Goal: Find specific page/section: Find specific page/section

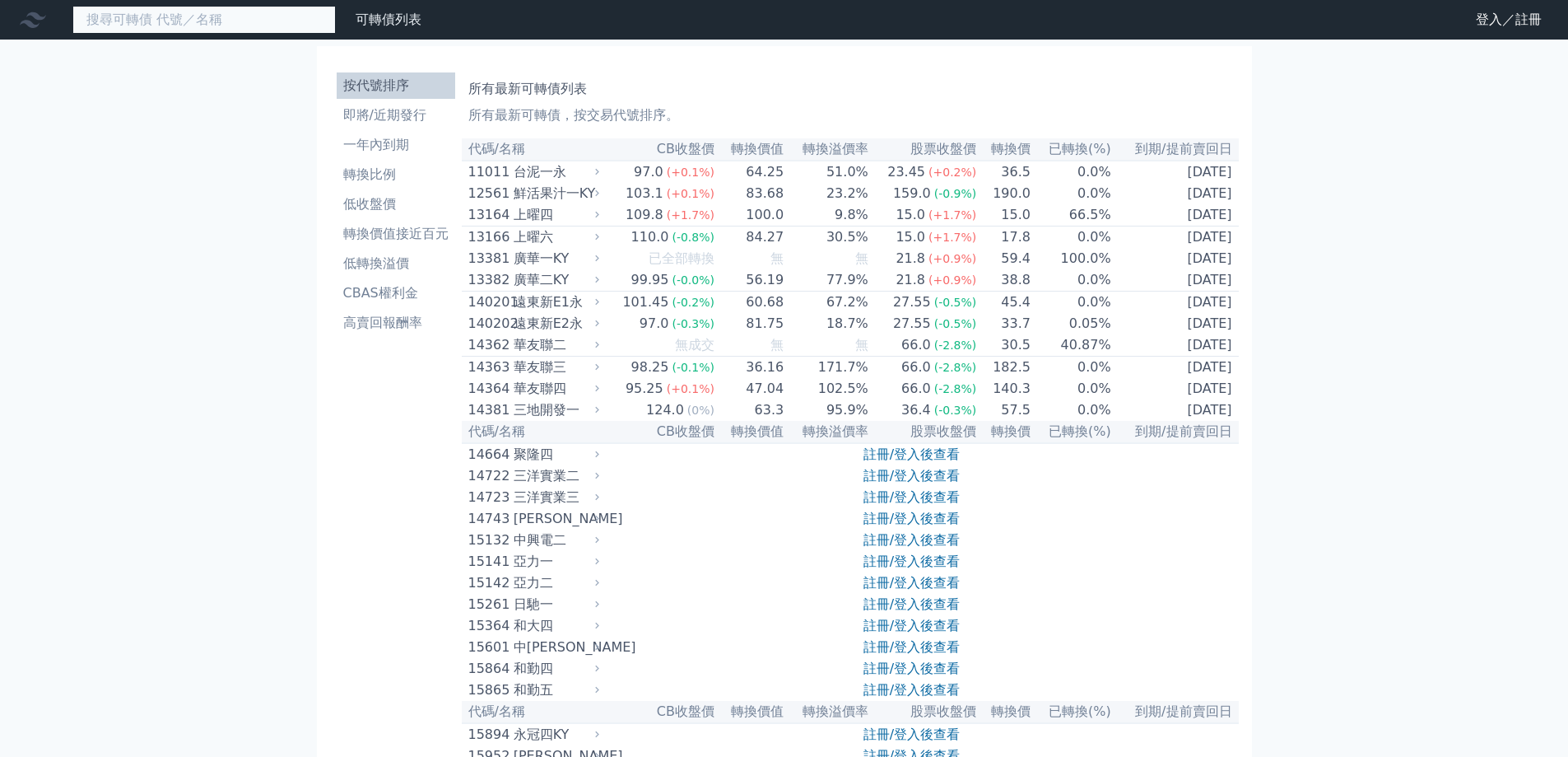
click at [228, 26] on input at bounding box center [204, 20] width 263 height 28
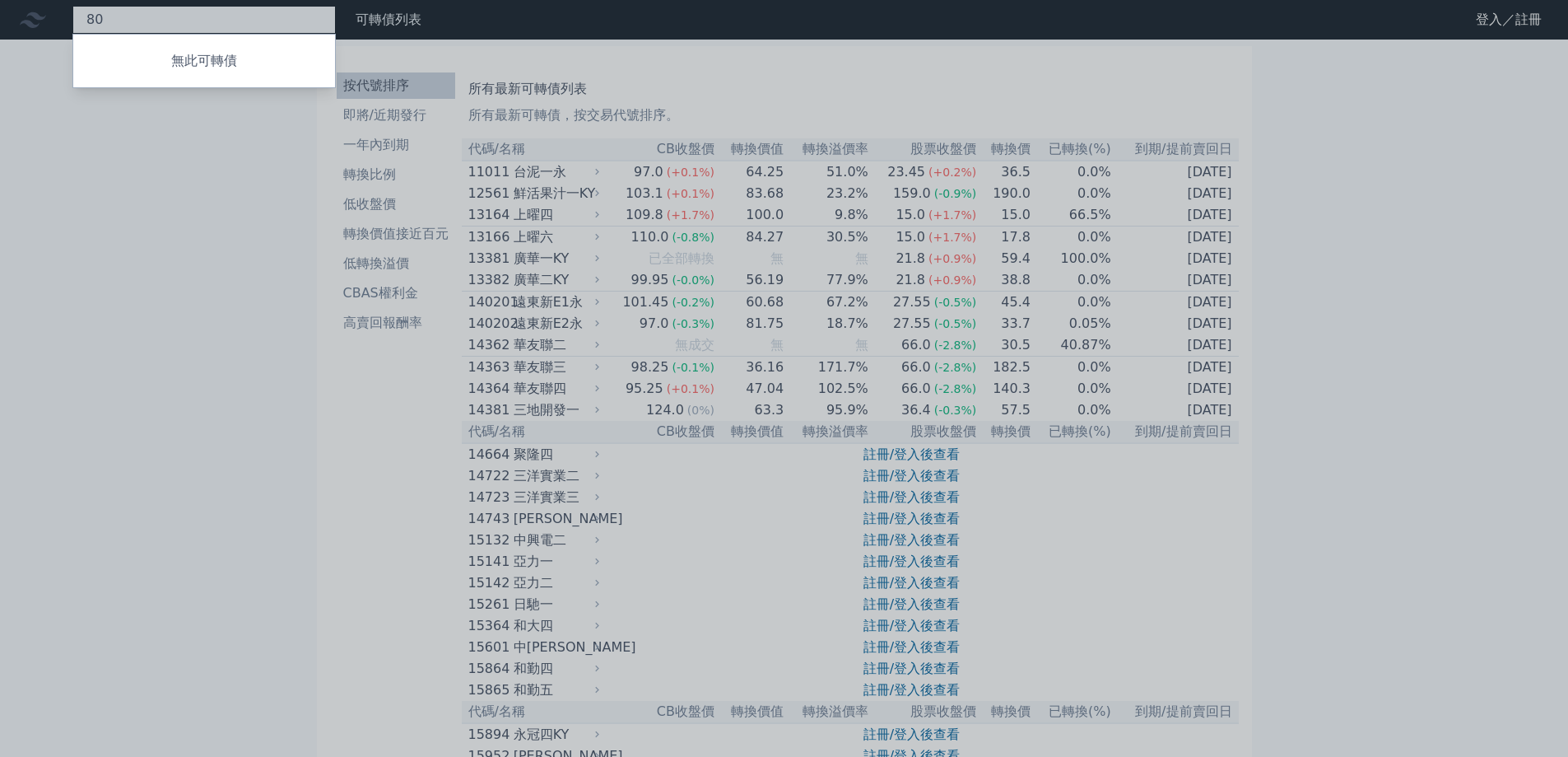
type input "8"
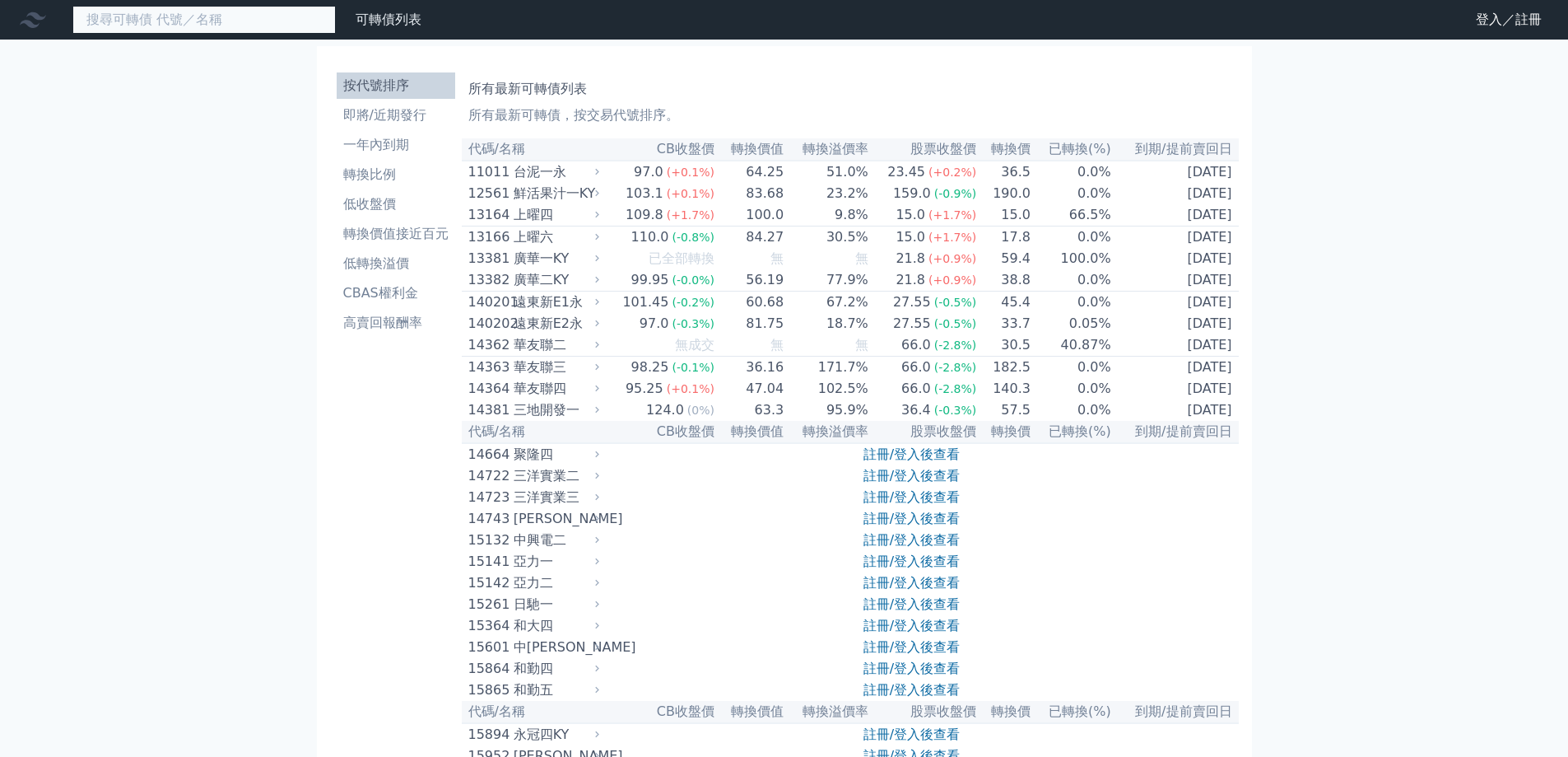
click at [199, 30] on input at bounding box center [204, 20] width 263 height 28
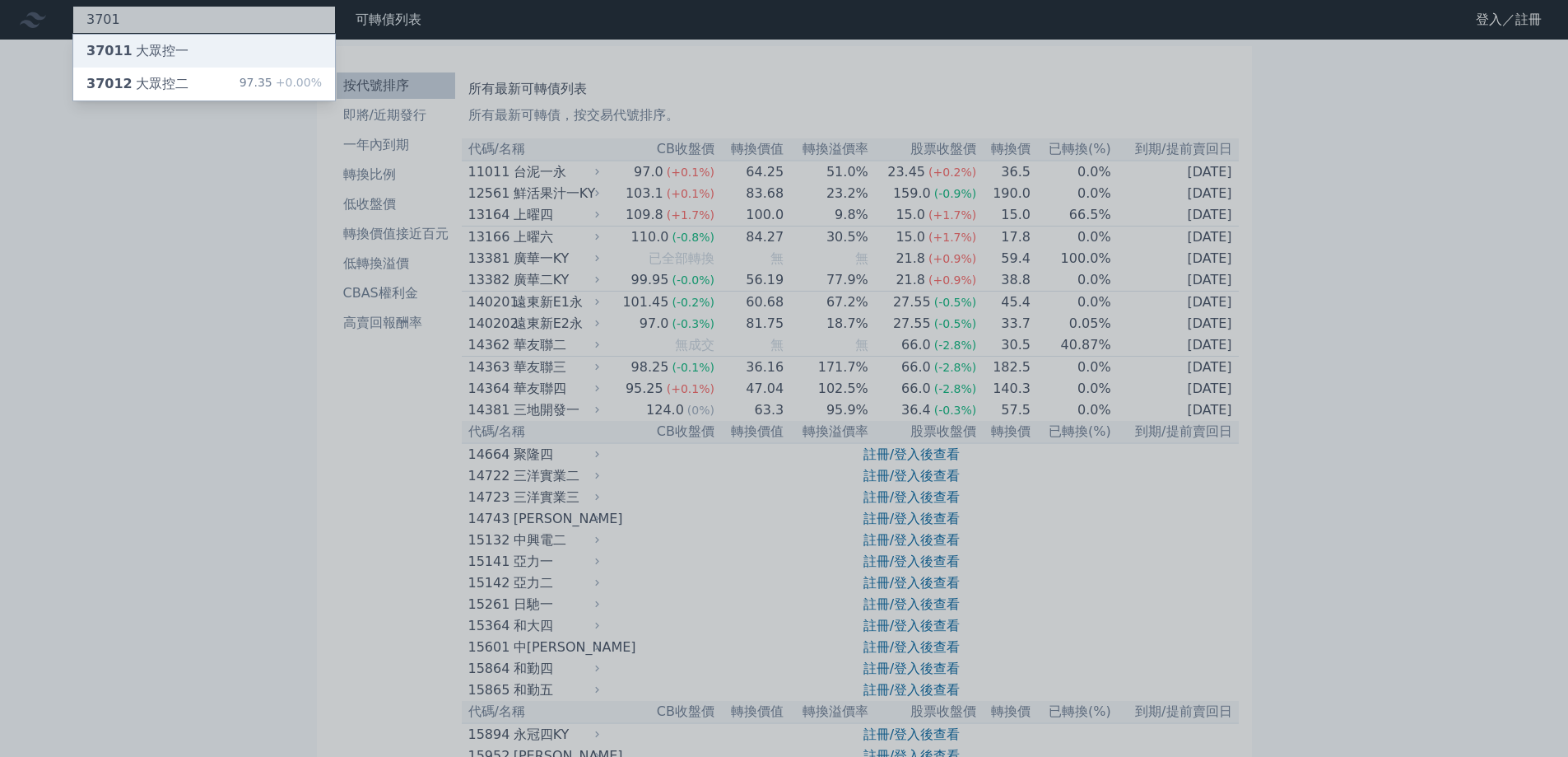
type input "3701"
click at [199, 36] on div "37011 大眾控一" at bounding box center [204, 52] width 261 height 33
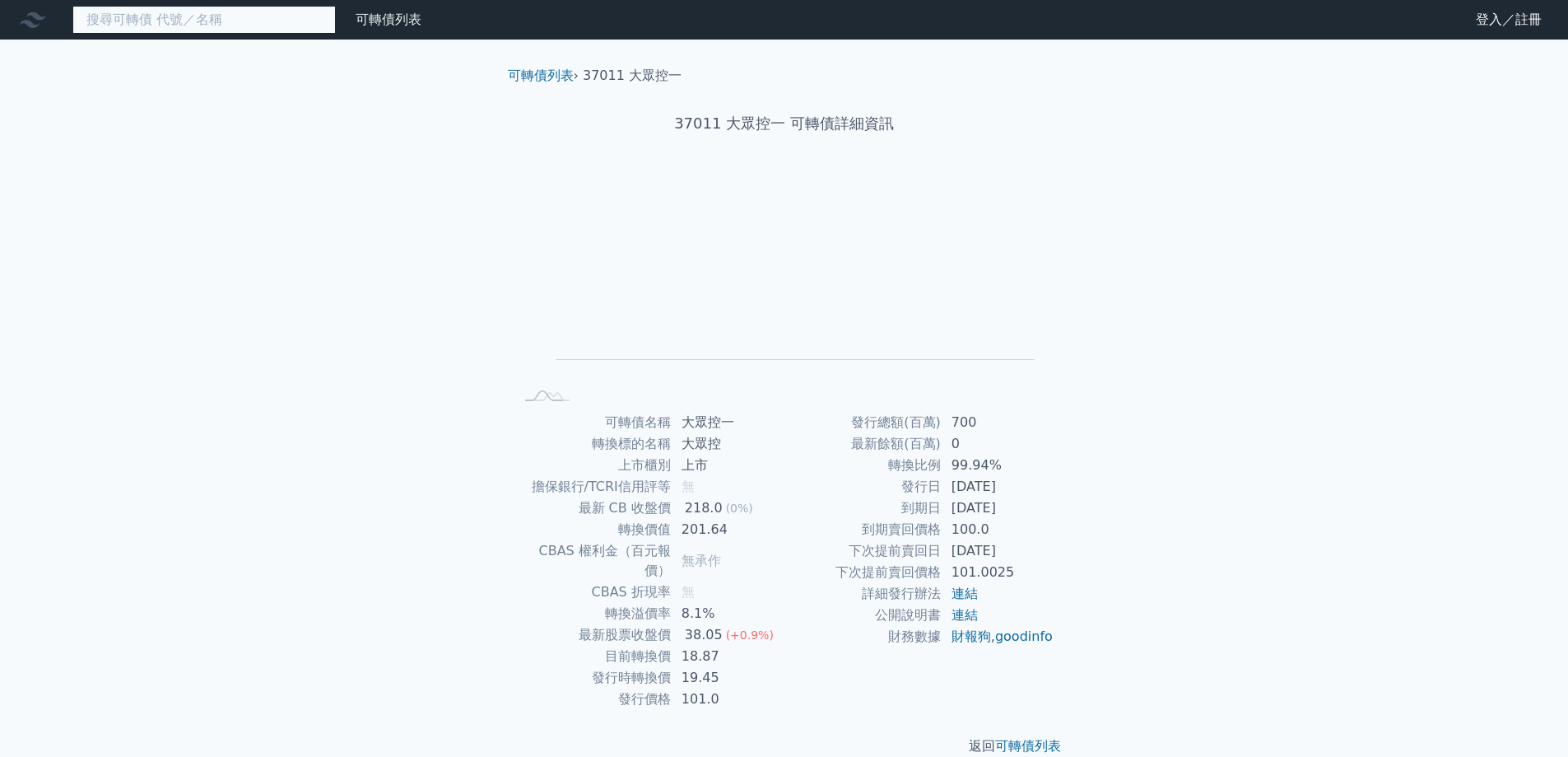
click at [252, 9] on input at bounding box center [204, 20] width 263 height 28
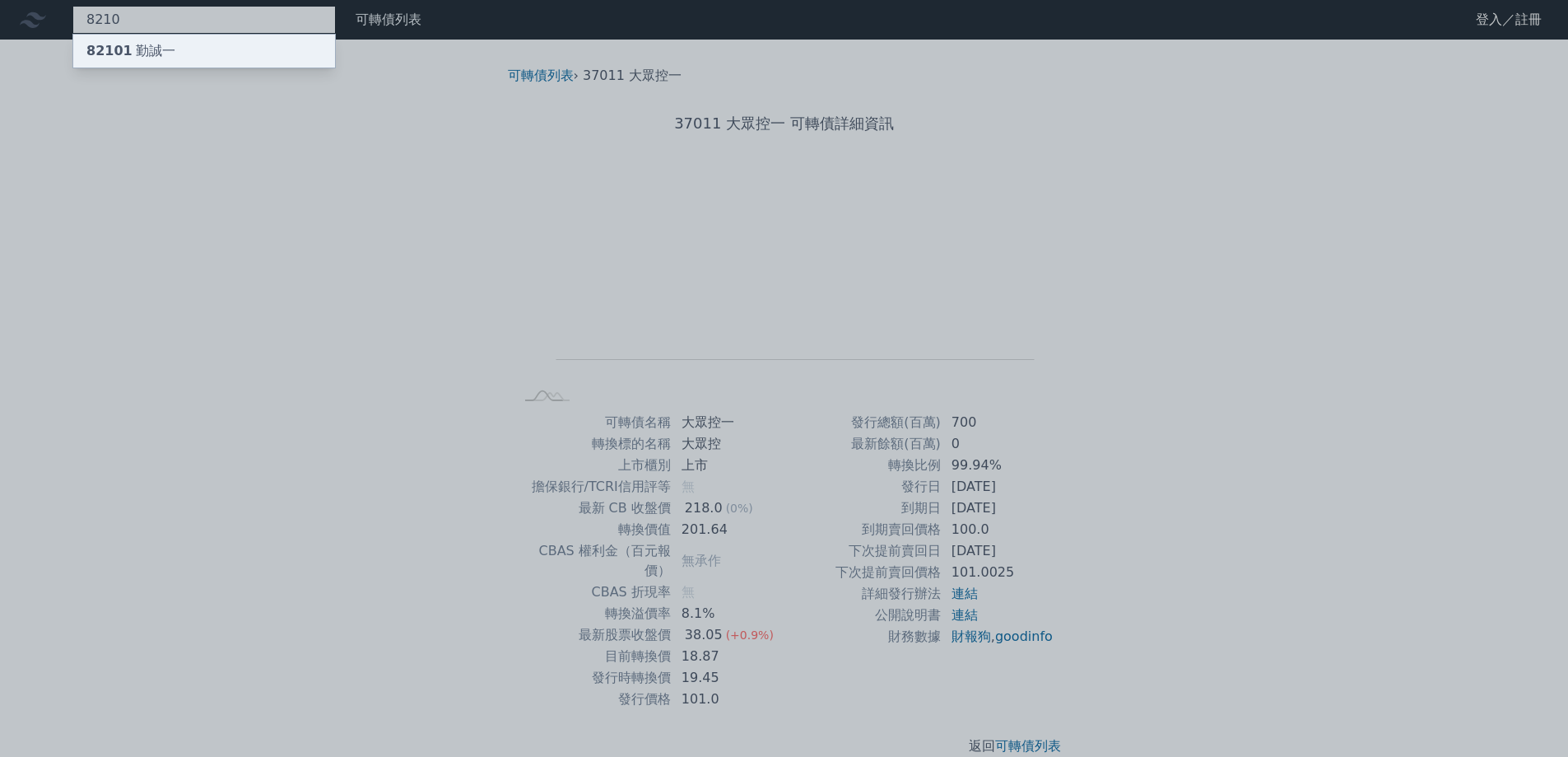
type input "8210"
click at [267, 48] on div "82101 勤誠一" at bounding box center [204, 52] width 261 height 33
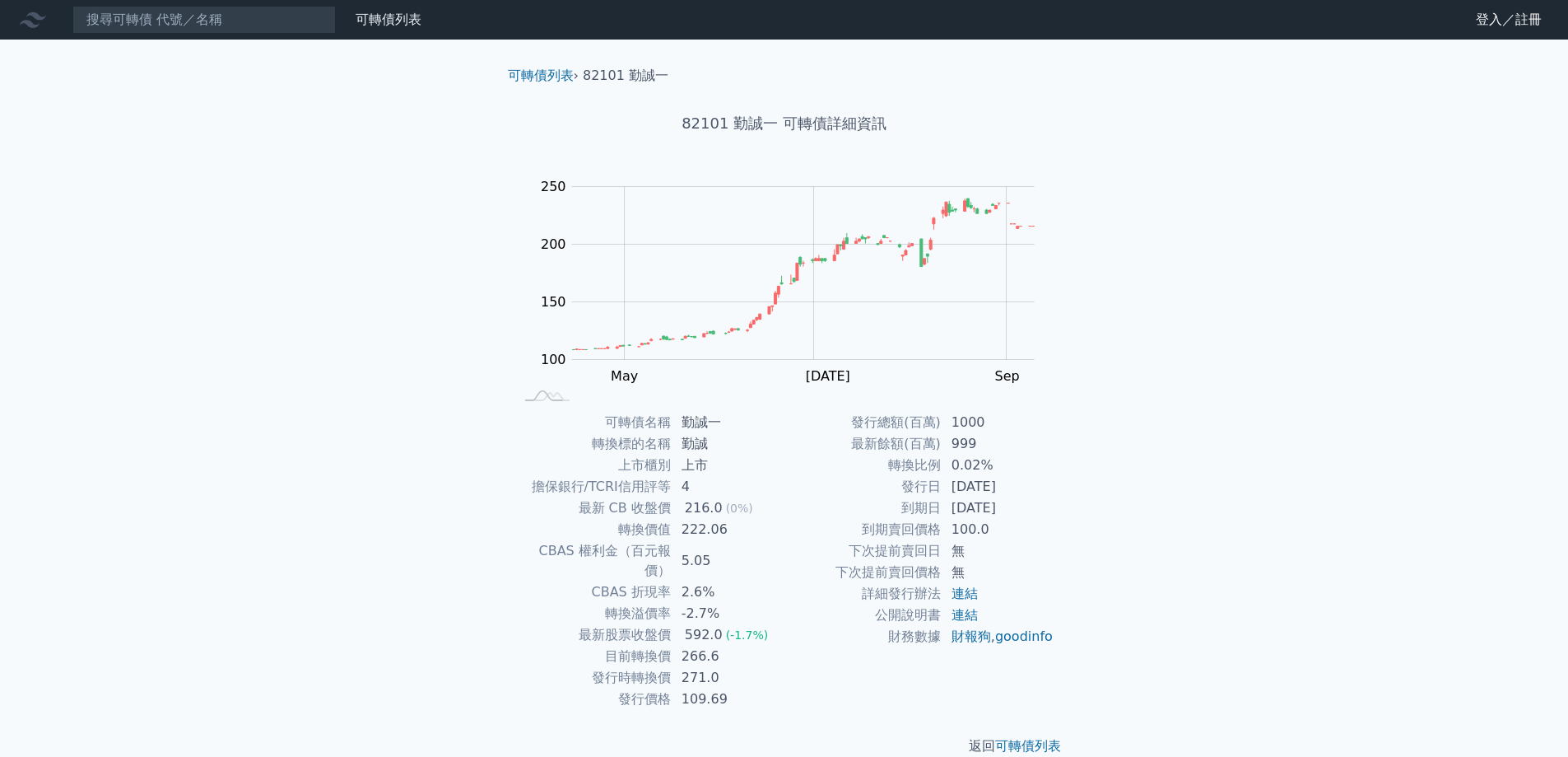
scroll to position [6, 0]
